Goal: Transaction & Acquisition: Purchase product/service

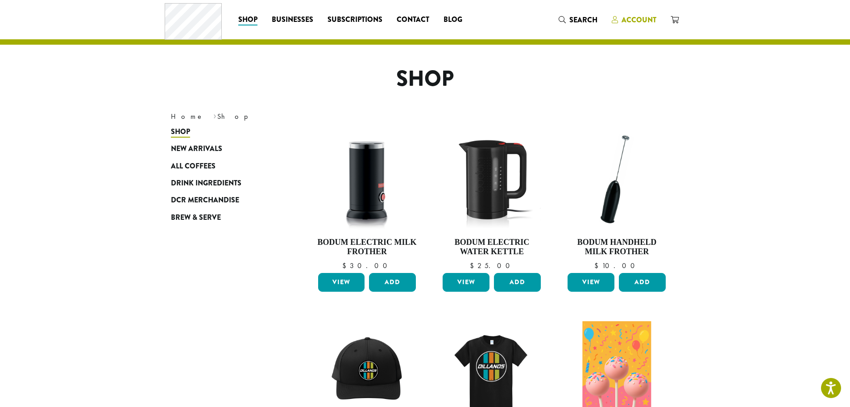
click at [653, 17] on span "Account" at bounding box center [639, 20] width 35 height 10
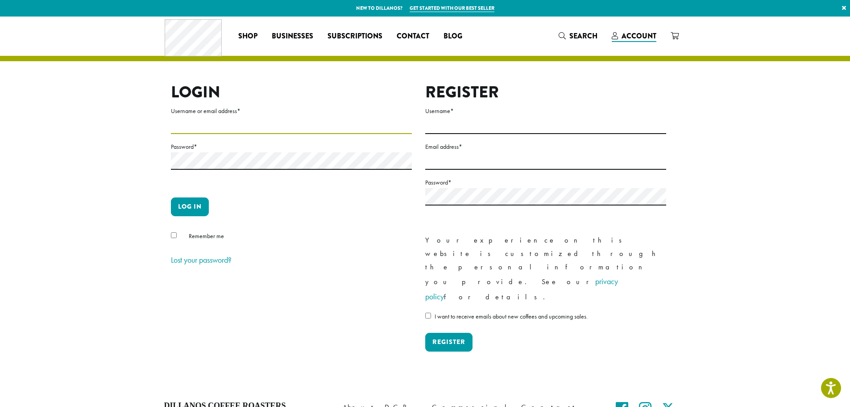
click at [261, 125] on input "Username or email address *" at bounding box center [291, 124] width 241 height 17
type input "**********"
click at [195, 211] on button "Log in" at bounding box center [190, 206] width 38 height 19
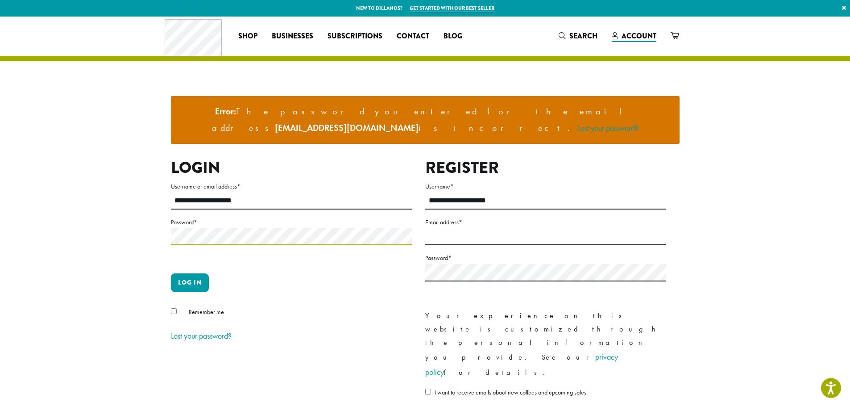
click at [171, 273] on button "Log in" at bounding box center [190, 282] width 38 height 19
click at [177, 306] on div "Remember me" at bounding box center [291, 313] width 241 height 15
click at [187, 273] on button "Log in" at bounding box center [190, 282] width 38 height 19
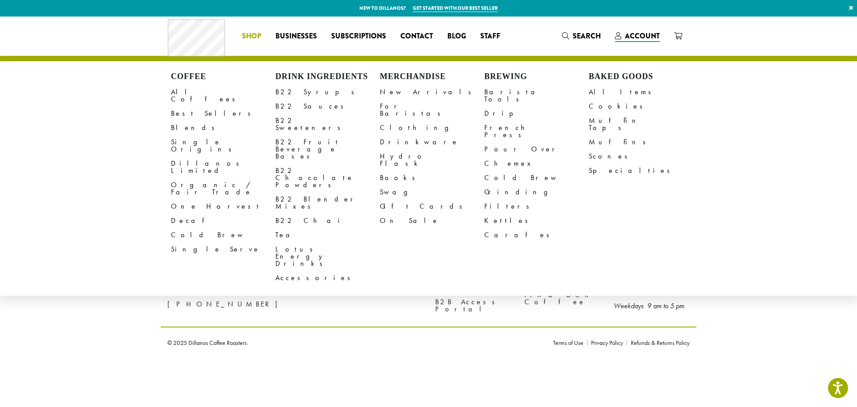
click at [254, 35] on span "Shop" at bounding box center [251, 36] width 19 height 11
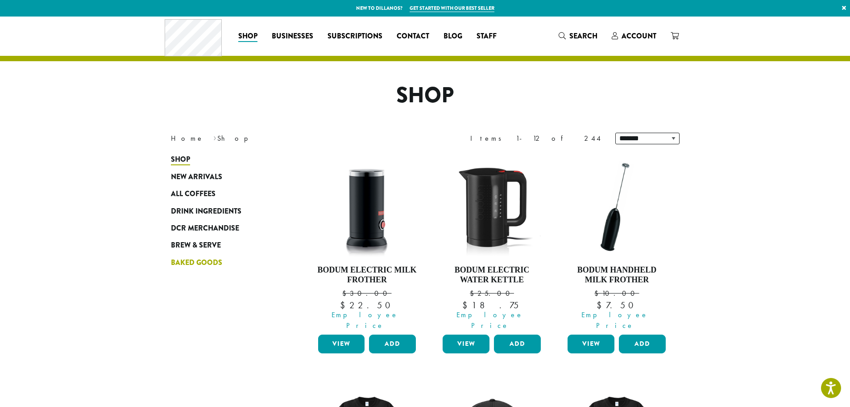
click at [219, 258] on span "Baked Goods" at bounding box center [196, 262] width 51 height 11
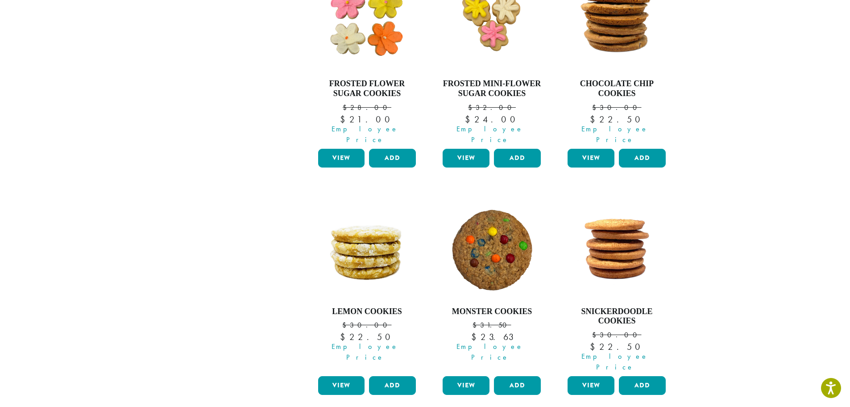
scroll to position [714, 0]
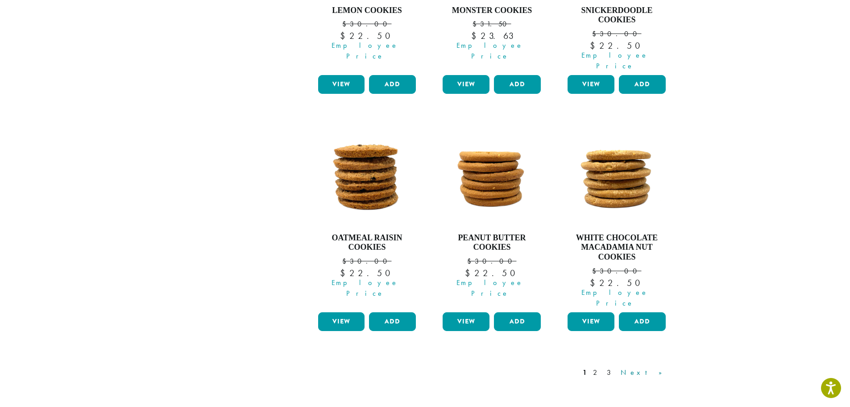
click at [658, 367] on link "Next »" at bounding box center [644, 372] width 51 height 11
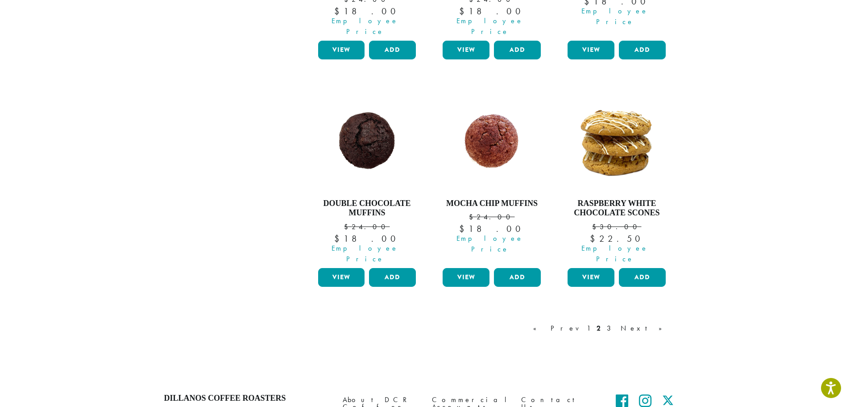
scroll to position [773, 0]
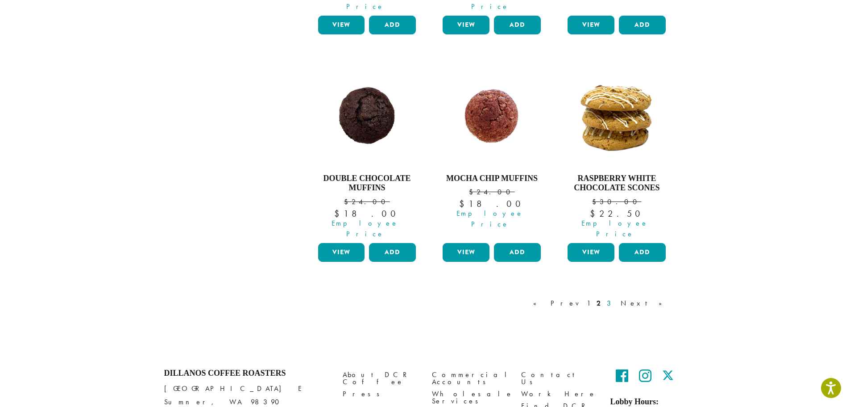
click at [616, 298] on link "3" at bounding box center [610, 303] width 11 height 11
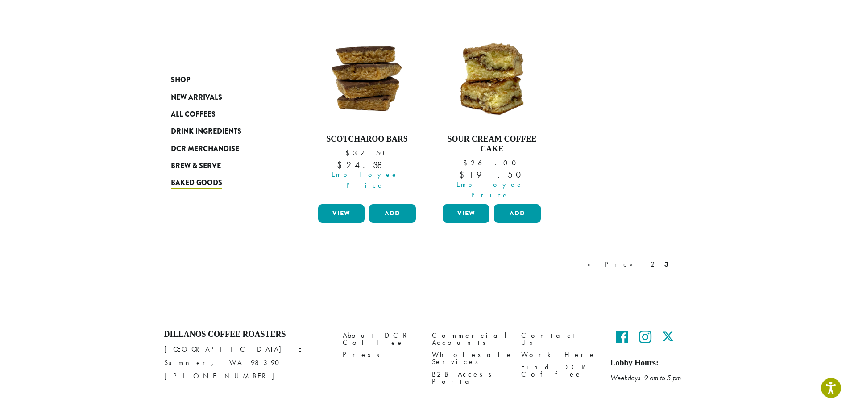
scroll to position [360, 0]
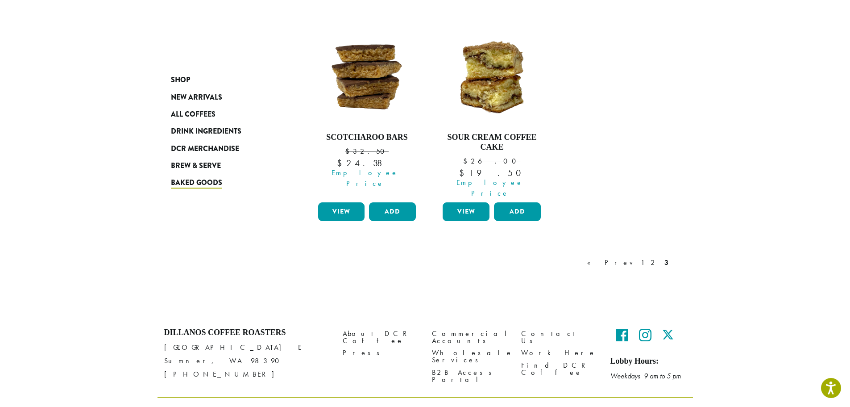
click at [685, 184] on div "Cranberry Orange Scones $ 30.00 Original price was: $30.00. $ 22.50 Current pri…" at bounding box center [492, 41] width 388 height 501
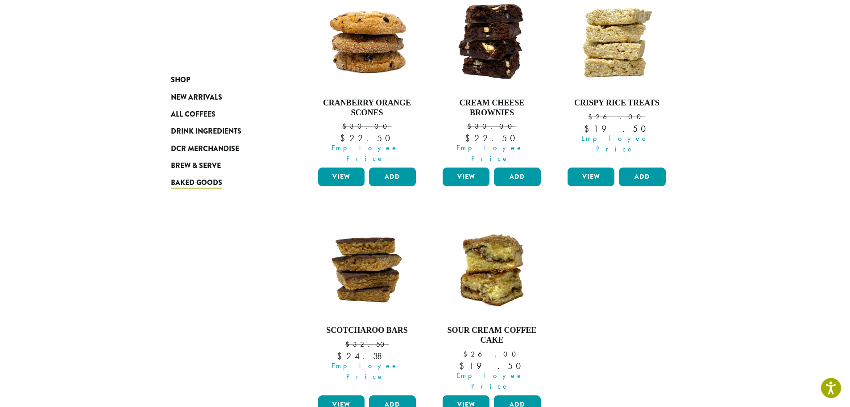
scroll to position [241, 0]
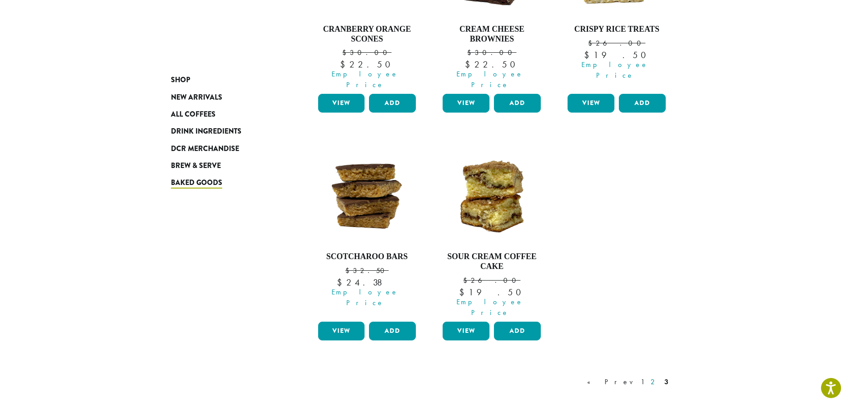
click at [655, 376] on link "2" at bounding box center [654, 381] width 11 height 11
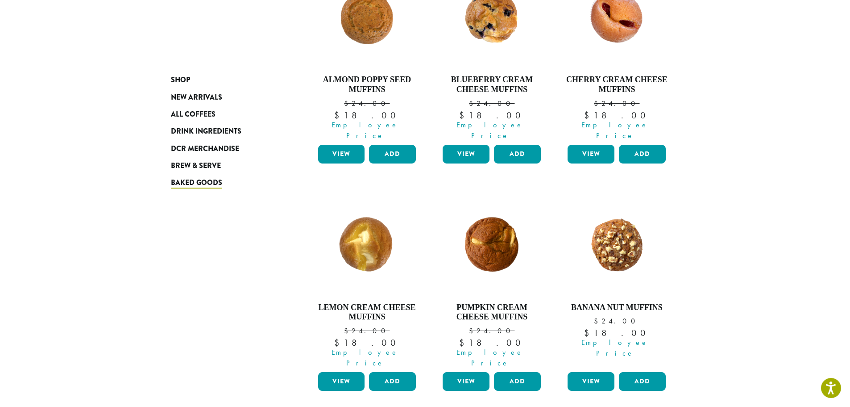
scroll to position [773, 0]
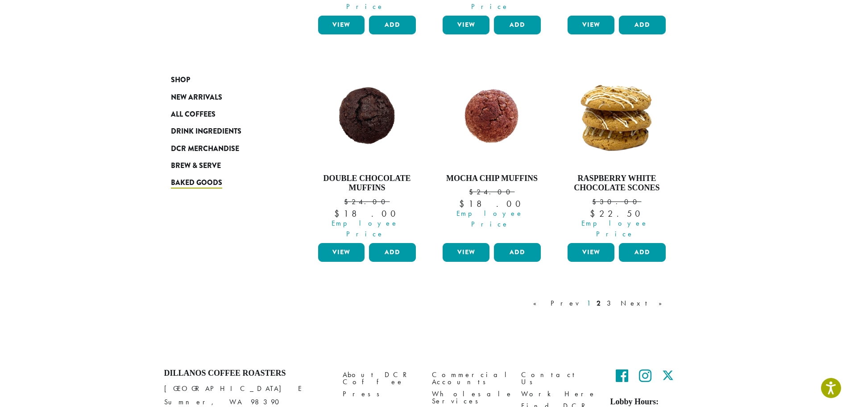
click at [592, 298] on link "1" at bounding box center [588, 303] width 7 height 11
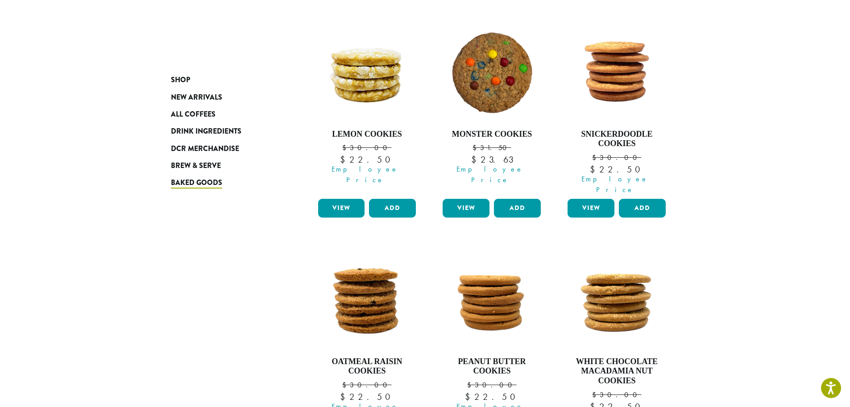
scroll to position [803, 0]
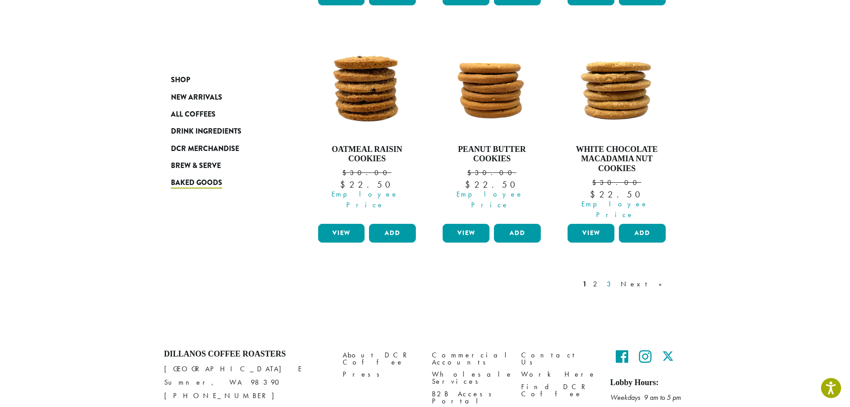
click at [616, 279] on link "3" at bounding box center [610, 284] width 11 height 11
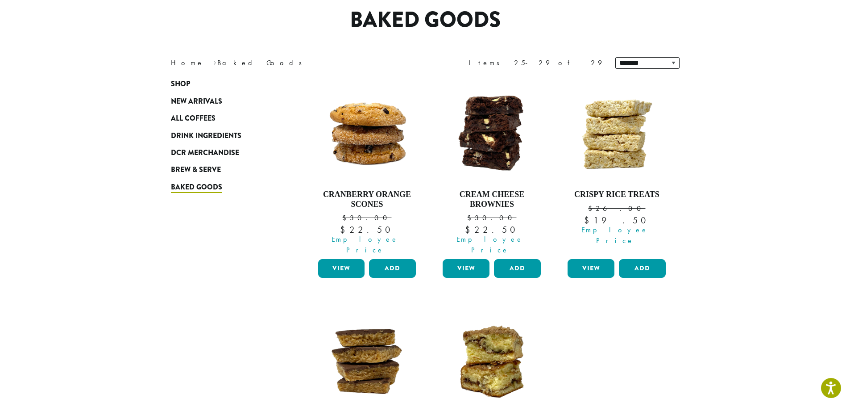
scroll to position [114, 0]
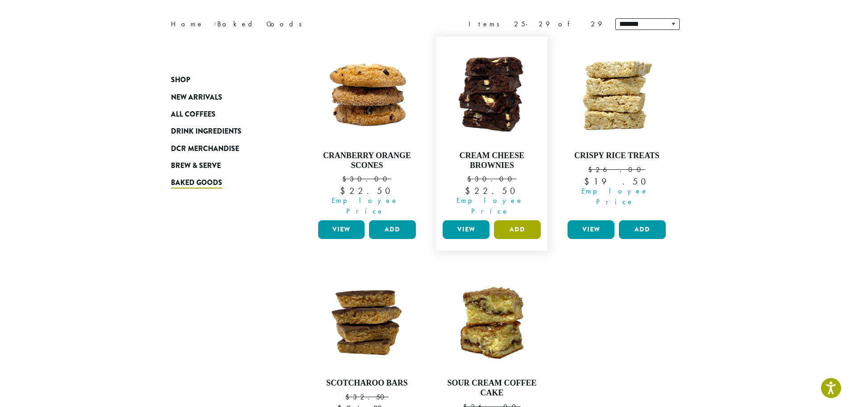
click at [522, 225] on button "Add" at bounding box center [517, 229] width 47 height 19
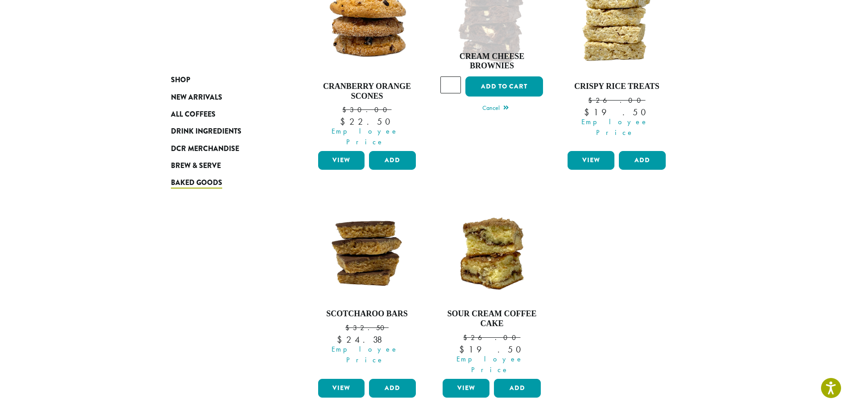
scroll to position [298, 0]
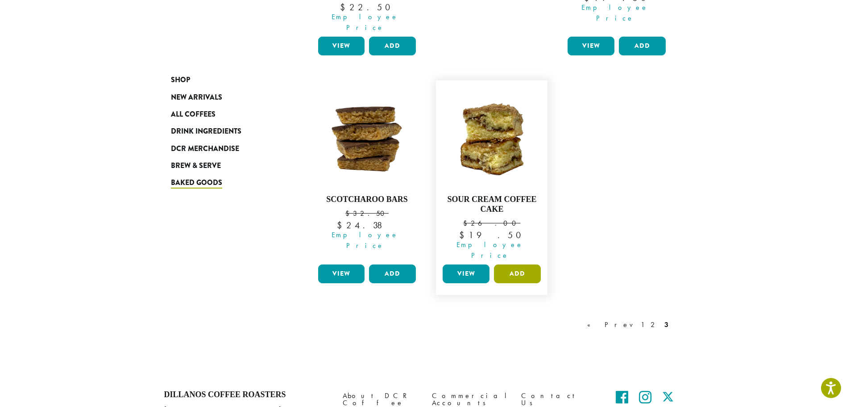
click at [522, 264] on button "Add" at bounding box center [517, 273] width 47 height 19
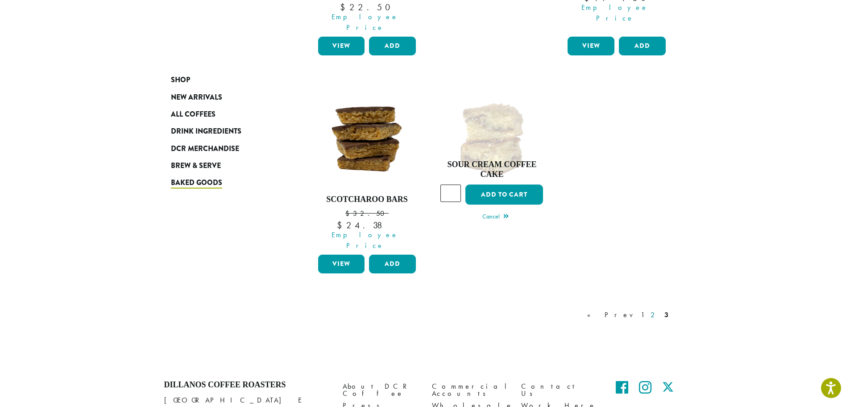
click at [654, 309] on link "2" at bounding box center [654, 314] width 11 height 11
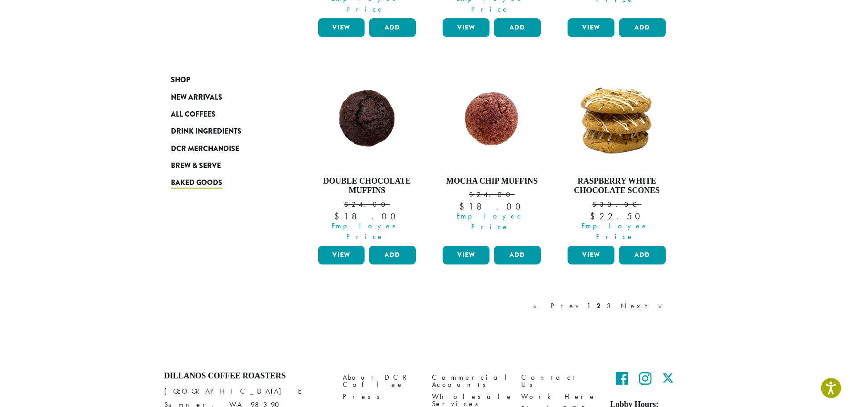
scroll to position [777, 0]
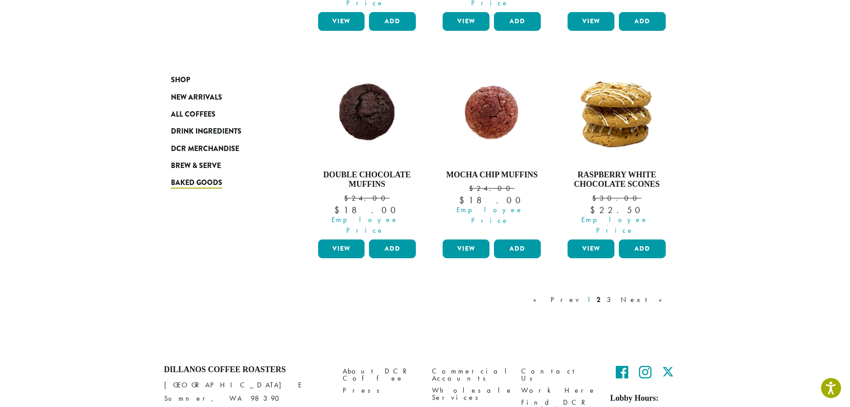
click at [592, 294] on link "1" at bounding box center [588, 299] width 7 height 11
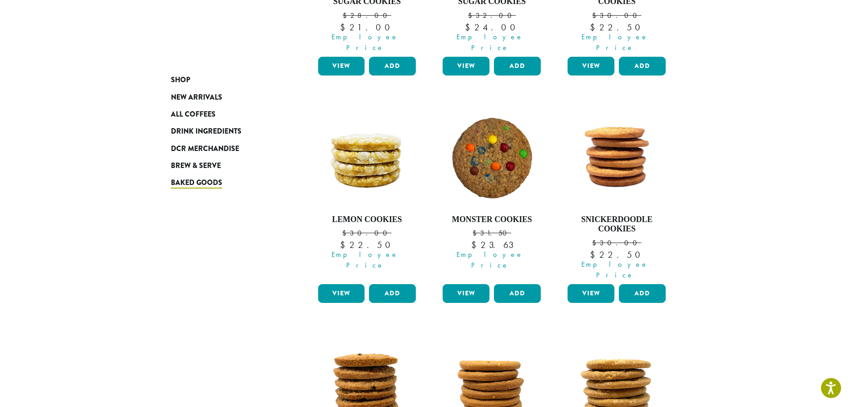
scroll to position [531, 0]
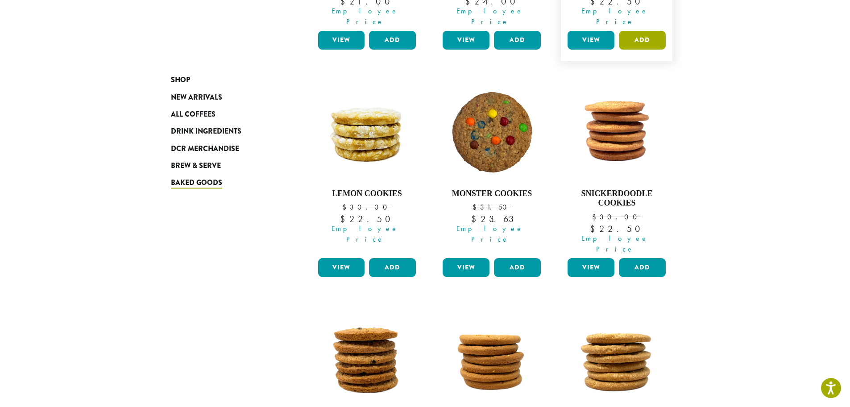
click at [643, 31] on button "Add" at bounding box center [642, 40] width 47 height 19
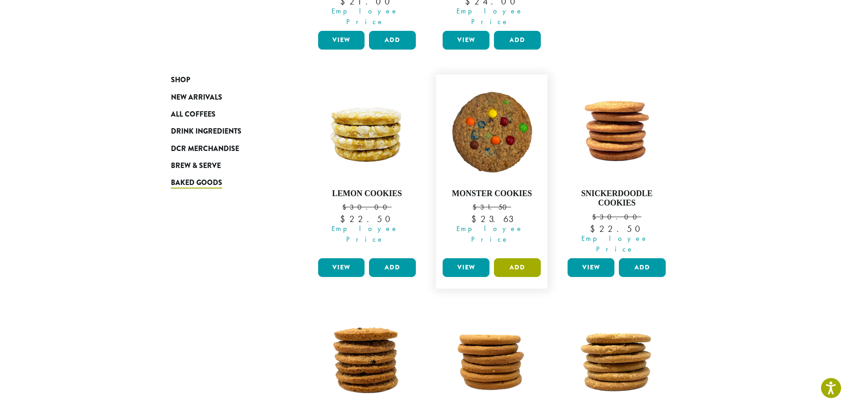
click at [524, 258] on button "Add" at bounding box center [517, 267] width 47 height 19
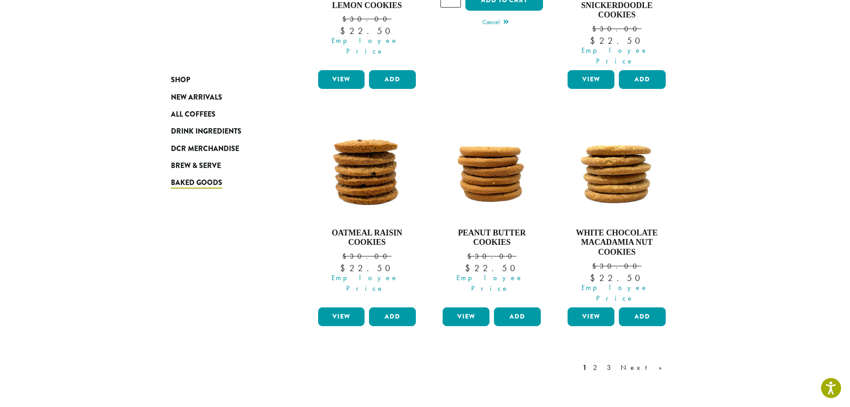
scroll to position [769, 0]
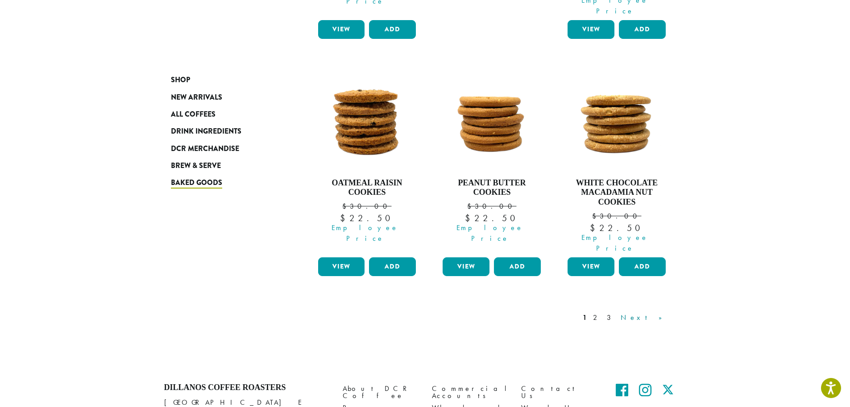
click at [667, 312] on link "Next »" at bounding box center [644, 317] width 51 height 11
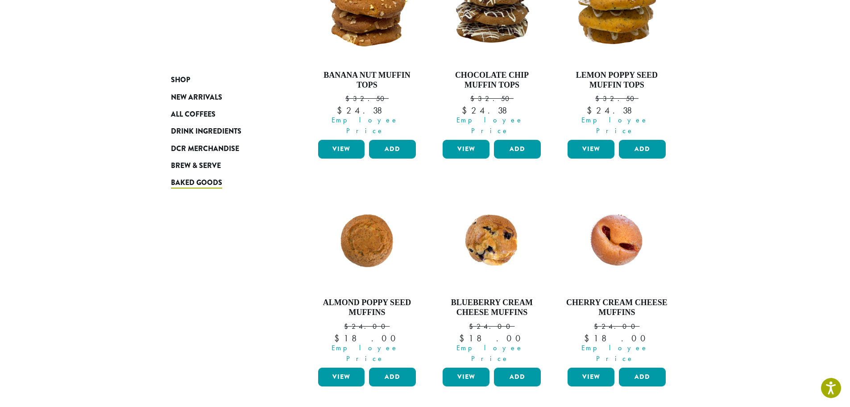
scroll to position [238, 0]
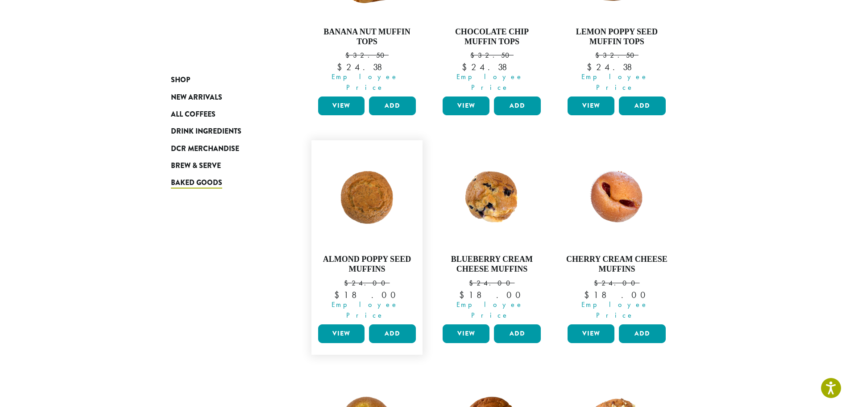
click at [324, 324] on link "View" at bounding box center [341, 333] width 47 height 19
click at [392, 324] on button "Add" at bounding box center [392, 333] width 47 height 19
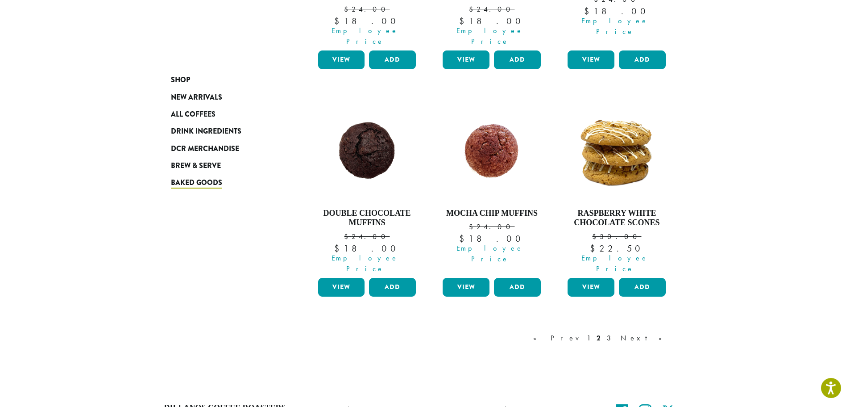
scroll to position [773, 0]
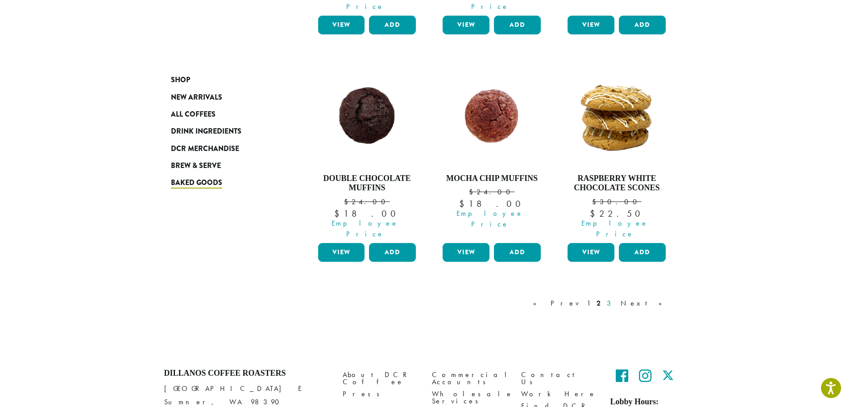
click at [616, 298] on link "3" at bounding box center [610, 303] width 11 height 11
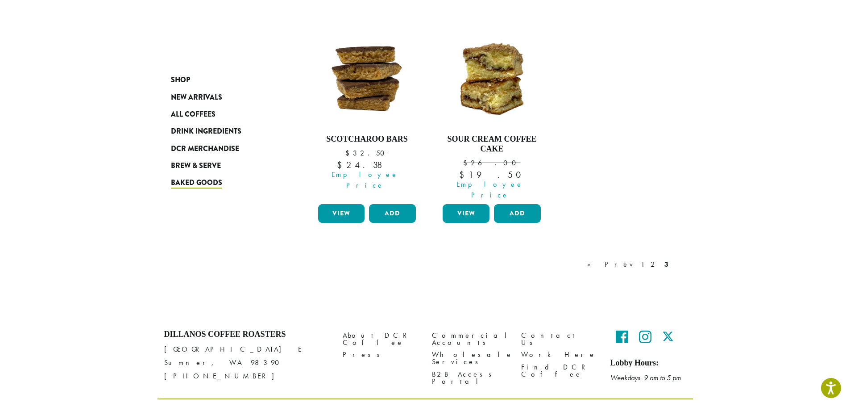
scroll to position [360, 0]
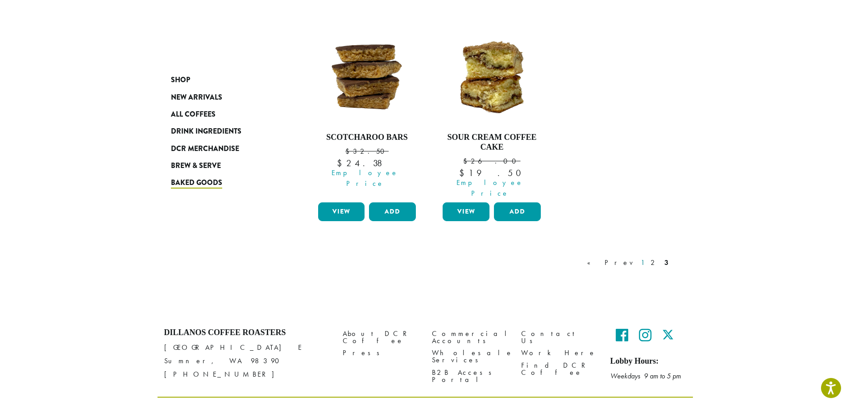
click at [645, 257] on link "1" at bounding box center [642, 262] width 7 height 11
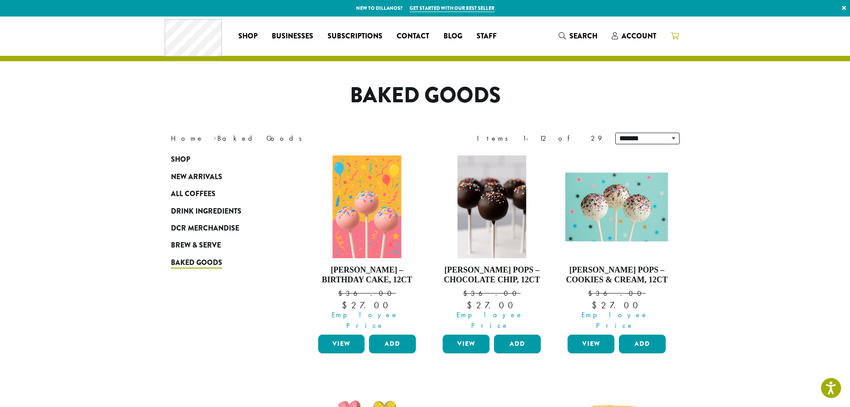
click at [677, 38] on icon at bounding box center [675, 35] width 8 height 7
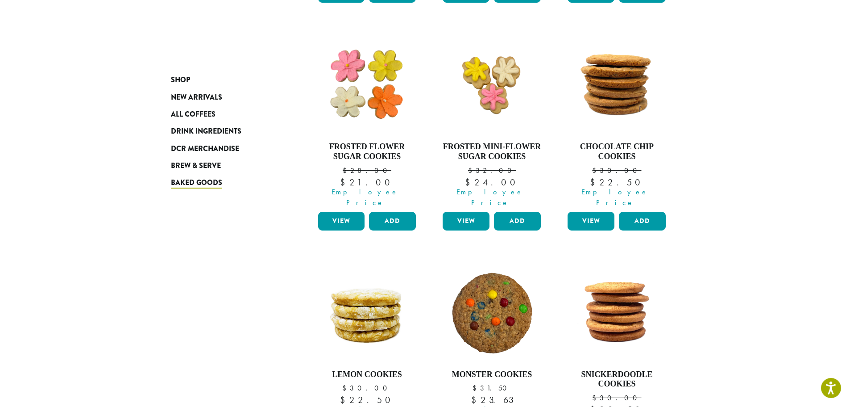
scroll to position [476, 0]
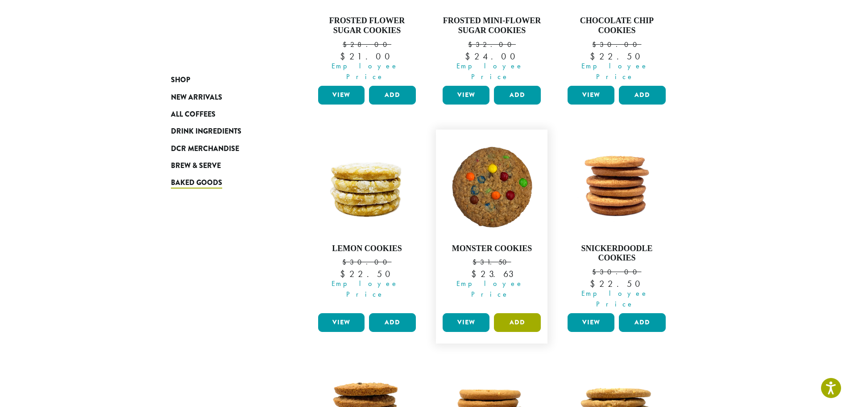
click at [523, 313] on button "Add" at bounding box center [517, 322] width 47 height 19
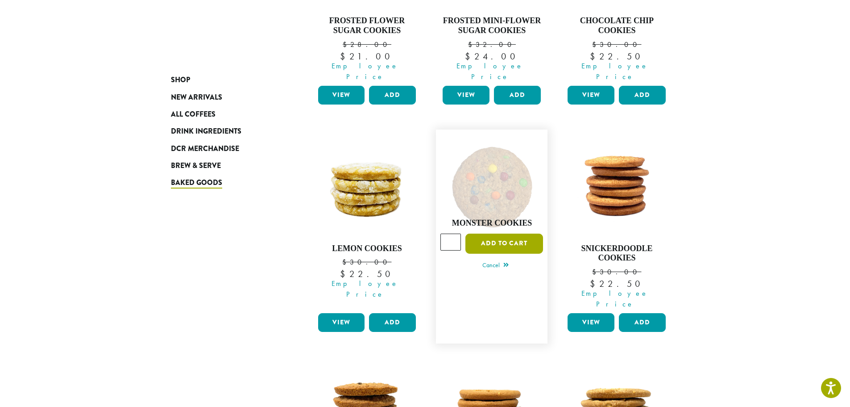
click at [497, 233] on button "Add to cart" at bounding box center [505, 243] width 78 height 20
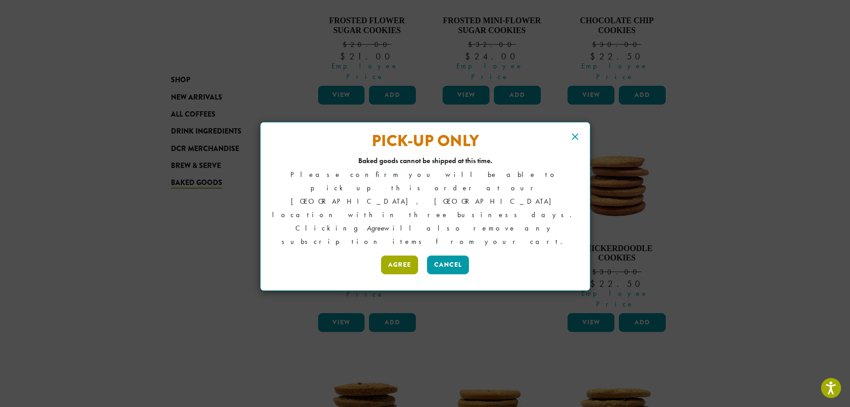
click at [406, 255] on button "Agree" at bounding box center [399, 264] width 37 height 19
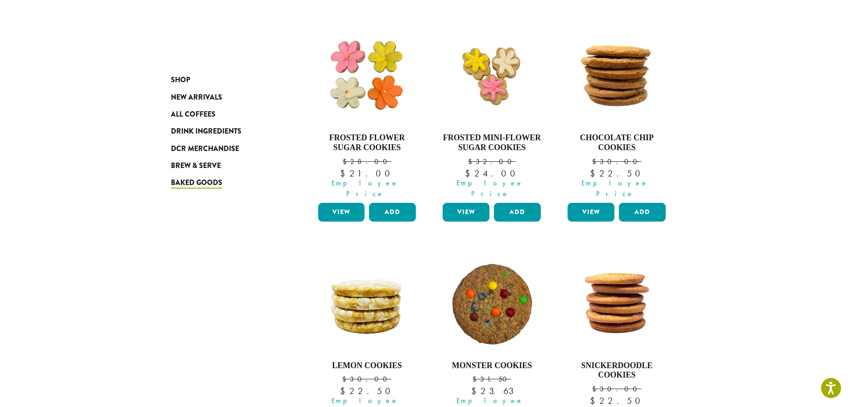
scroll to position [357, 0]
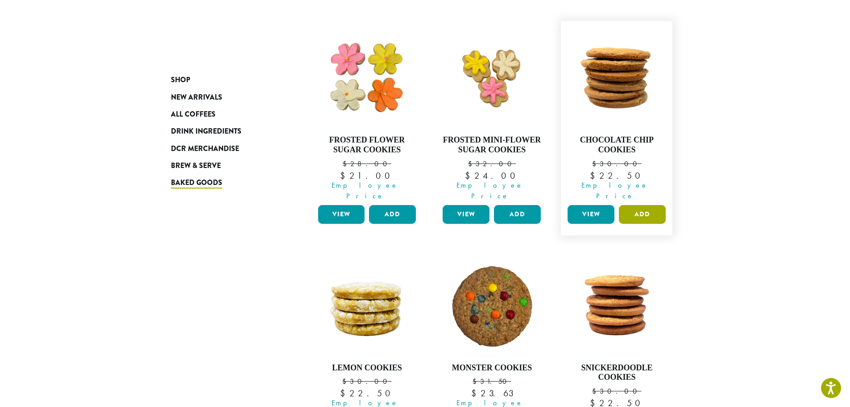
click at [643, 205] on button "Add" at bounding box center [642, 214] width 47 height 19
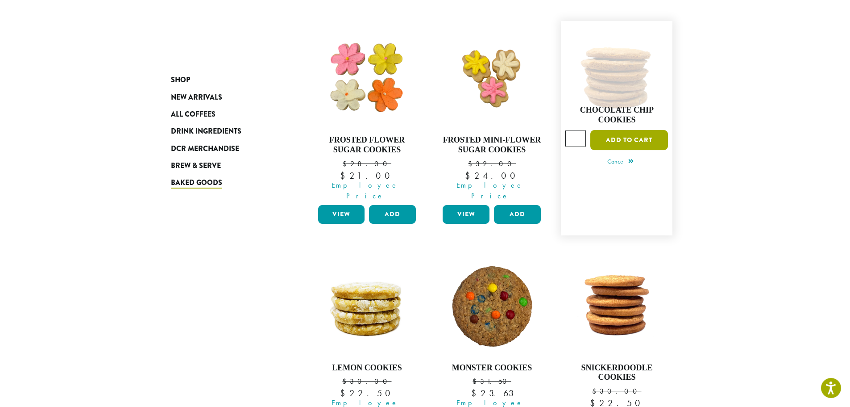
click at [612, 130] on button "Add to cart" at bounding box center [630, 140] width 78 height 20
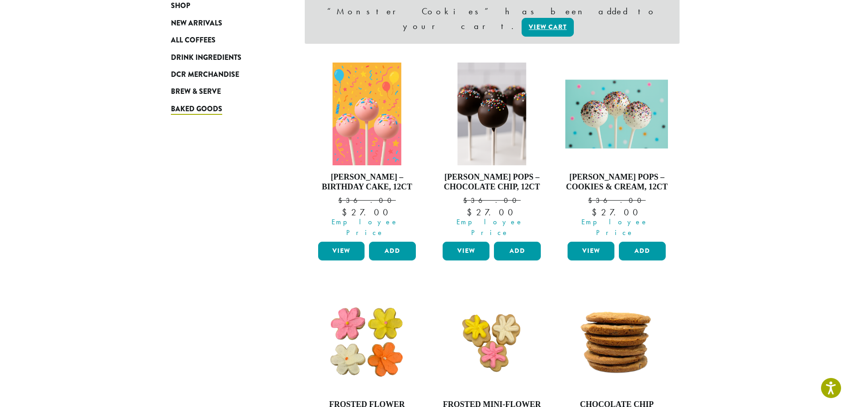
scroll to position [357, 0]
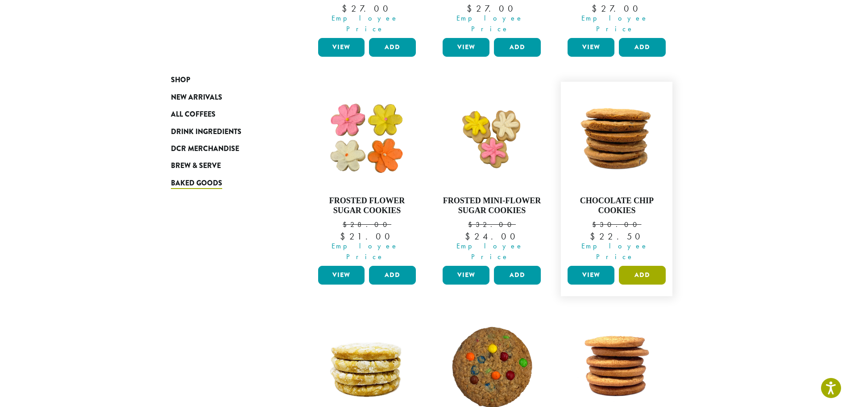
click at [647, 266] on button "Add" at bounding box center [642, 275] width 47 height 19
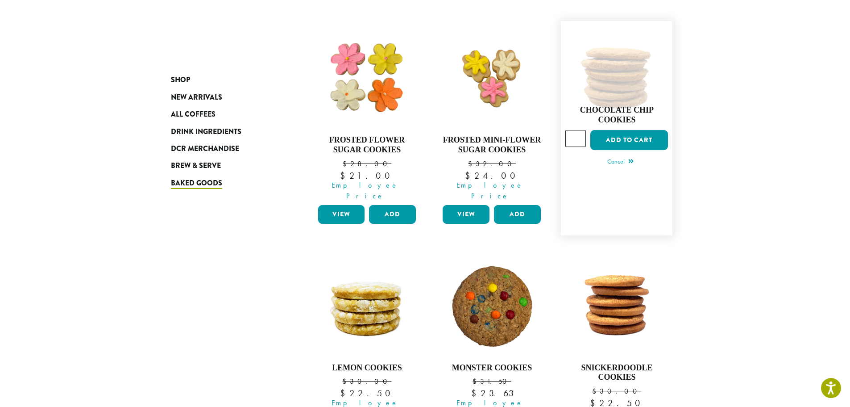
scroll to position [310, 0]
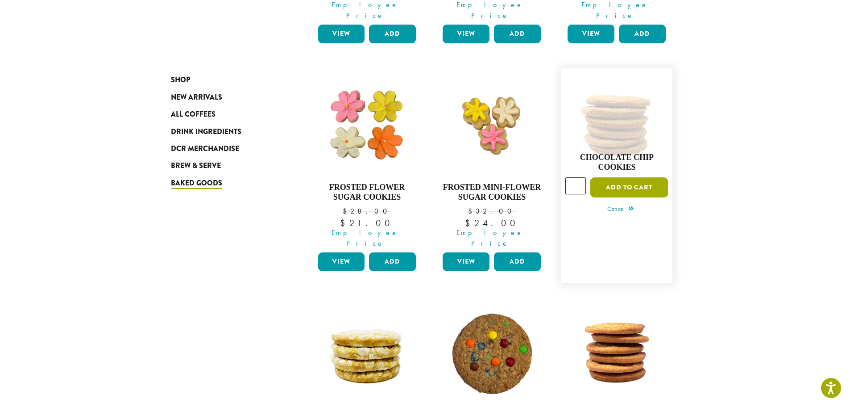
click at [630, 177] on button "Add to cart" at bounding box center [630, 187] width 78 height 20
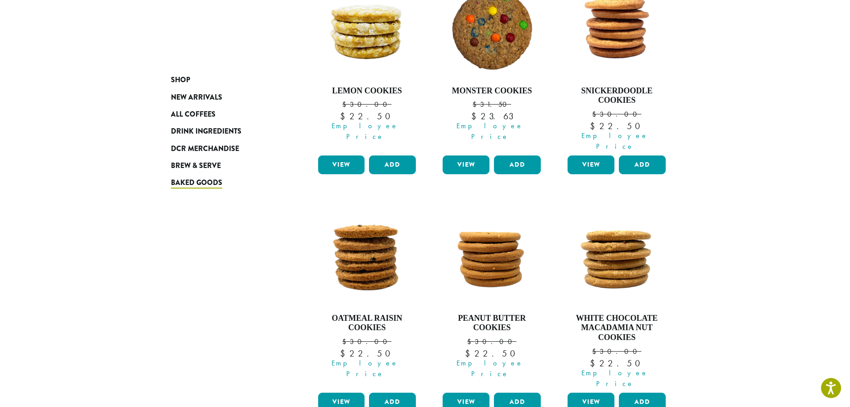
scroll to position [714, 0]
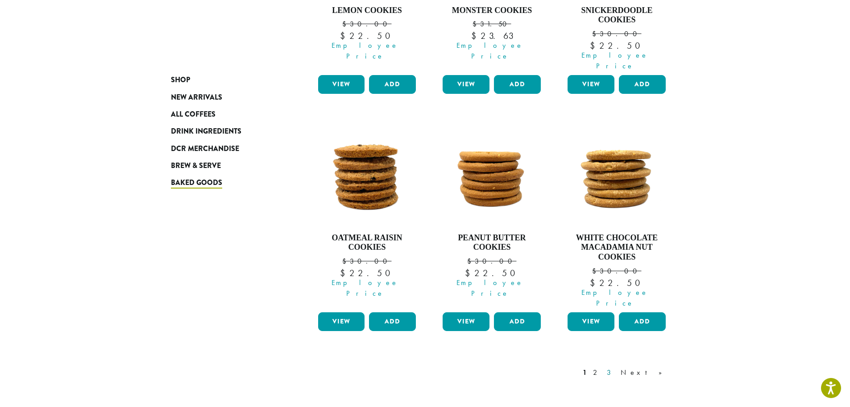
click at [616, 367] on link "3" at bounding box center [610, 372] width 11 height 11
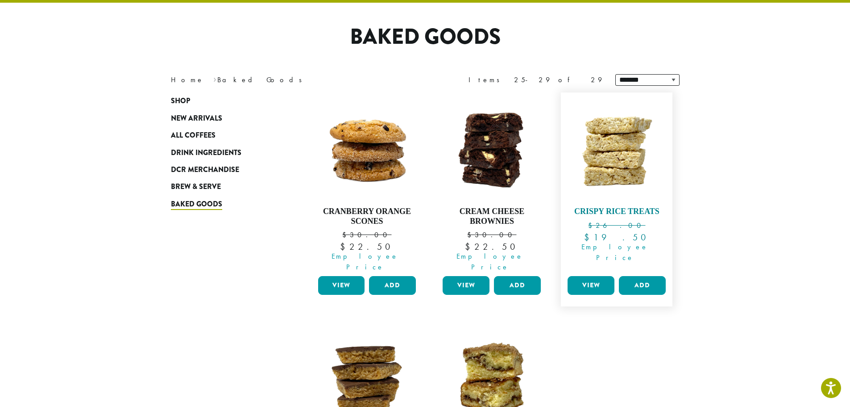
scroll to position [55, 0]
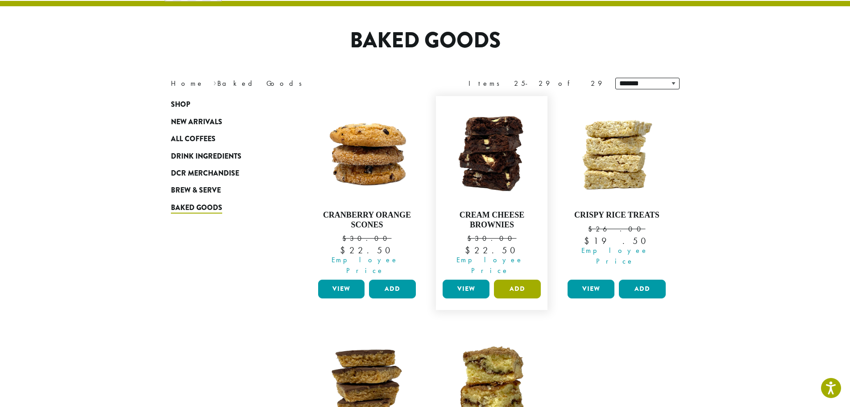
click at [513, 279] on button "Add" at bounding box center [517, 288] width 47 height 19
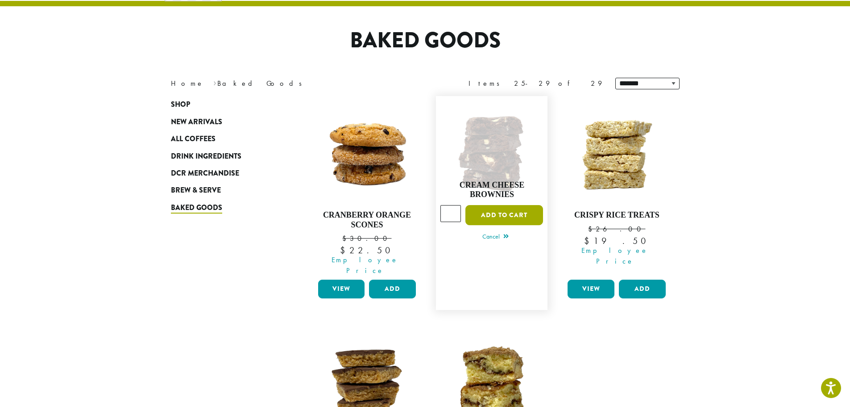
click at [490, 205] on button "Add to cart" at bounding box center [505, 215] width 78 height 20
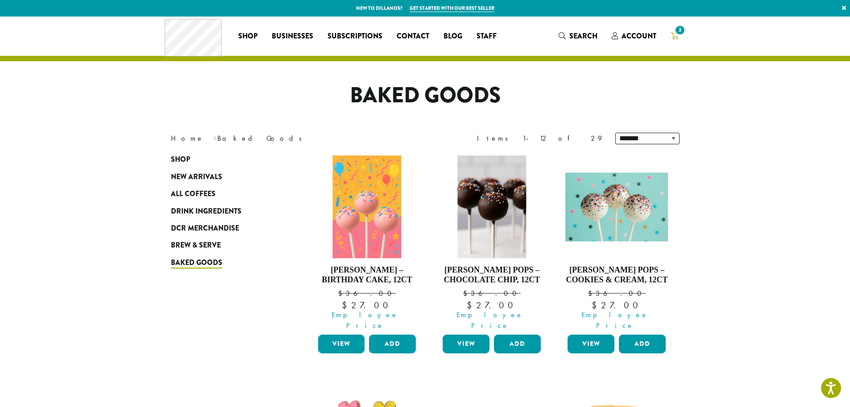
click at [677, 35] on span "3" at bounding box center [680, 30] width 12 height 12
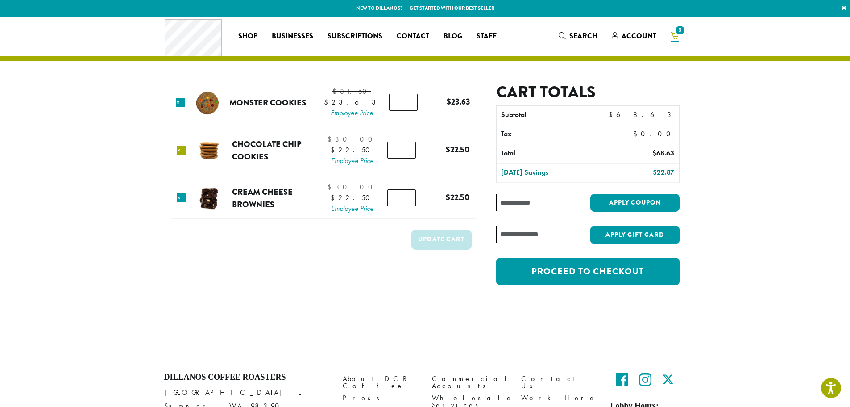
click at [186, 154] on link "×" at bounding box center [181, 150] width 9 height 9
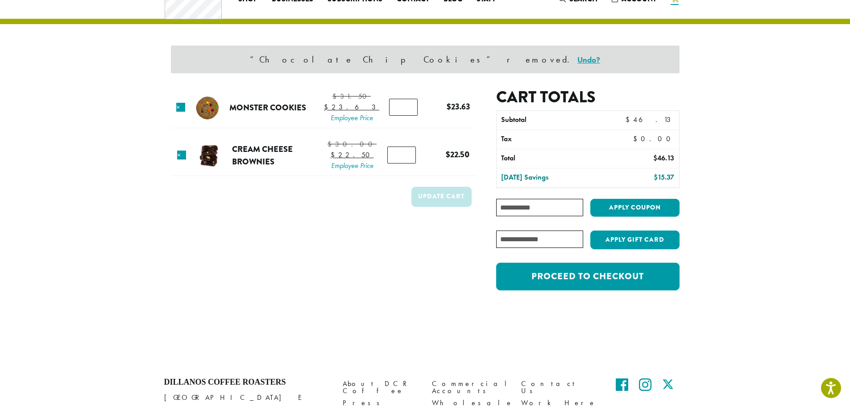
scroll to position [38, 0]
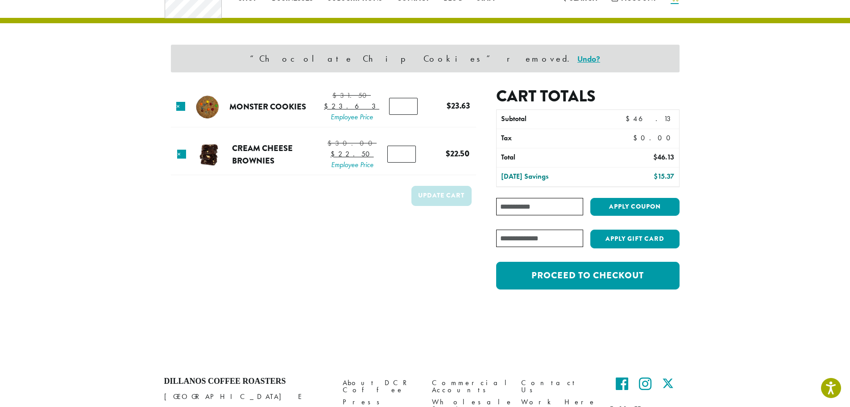
click at [515, 208] on input "Coupon:" at bounding box center [539, 206] width 87 height 17
type input "**********"
click at [591, 198] on button "Apply coupon" at bounding box center [635, 207] width 89 height 18
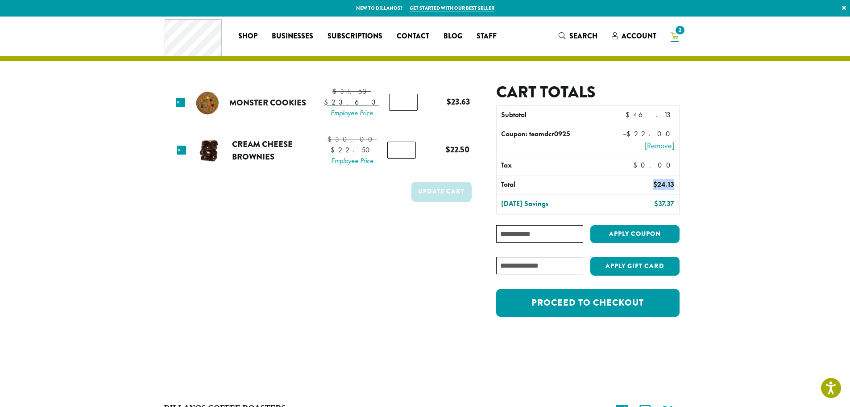
drag, startPoint x: 652, startPoint y: 183, endPoint x: 678, endPoint y: 185, distance: 25.5
click at [678, 185] on td "$ 24.13" at bounding box center [642, 184] width 73 height 19
click at [787, 249] on section "Coupon code applied successfully. Product Price Quantity Subtotal × Monster Coo…" at bounding box center [425, 182] width 850 height 331
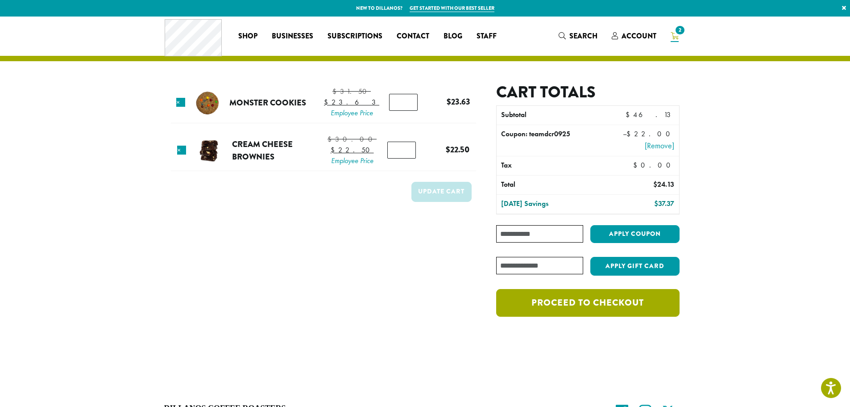
click at [590, 306] on link "Proceed to checkout" at bounding box center [587, 303] width 183 height 28
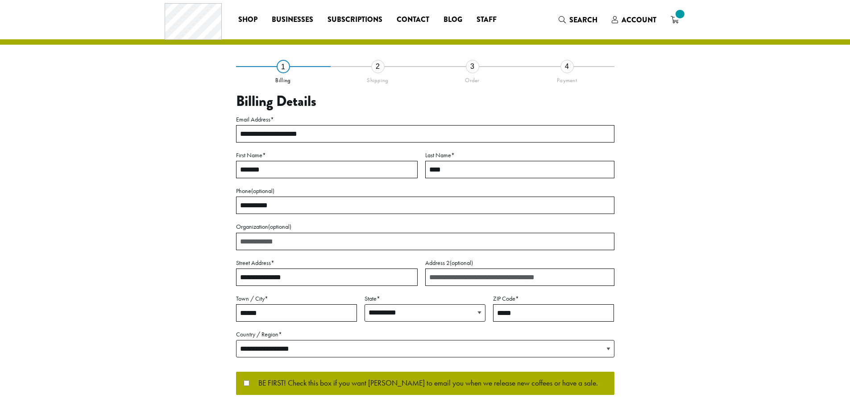
select select "**"
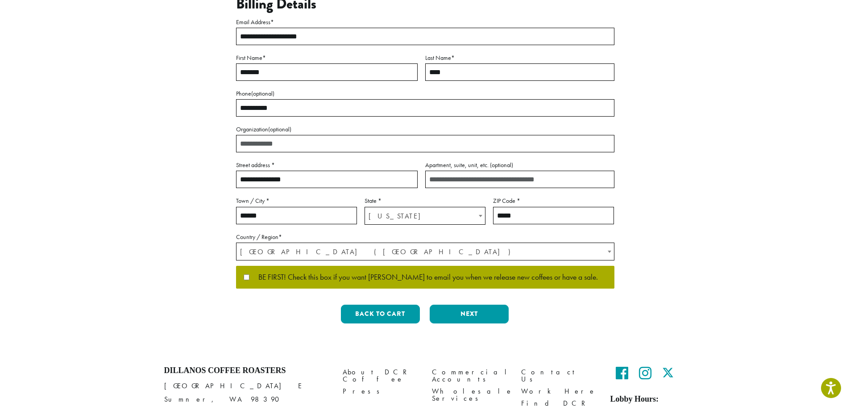
scroll to position [54, 0]
